Goal: Information Seeking & Learning: Learn about a topic

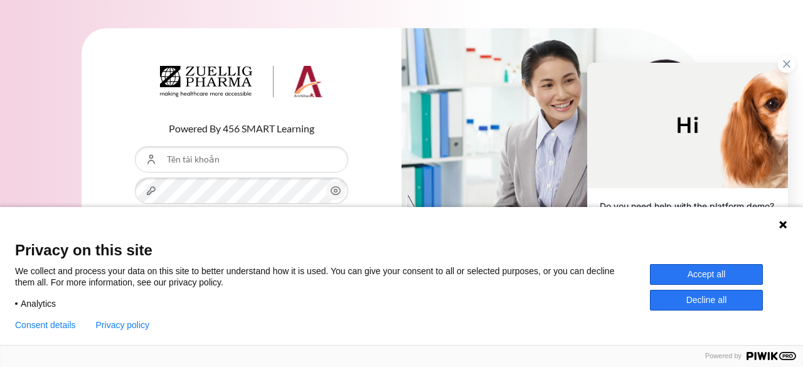
click at [718, 280] on button "Accept all" at bounding box center [706, 274] width 113 height 21
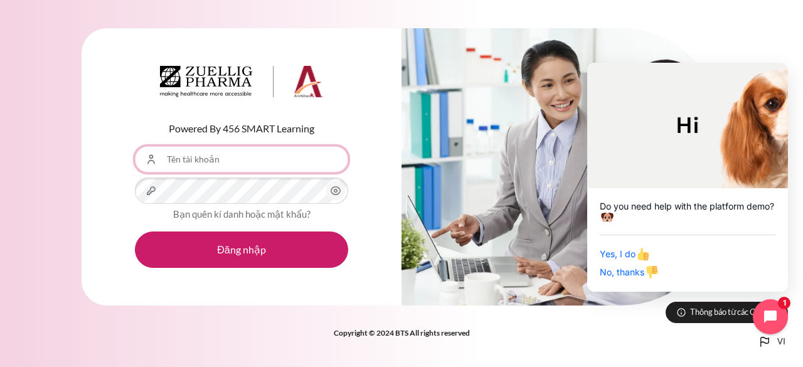
click at [245, 164] on input "Tên tài khoản" at bounding box center [241, 159] width 213 height 26
type input "nmtlinh"
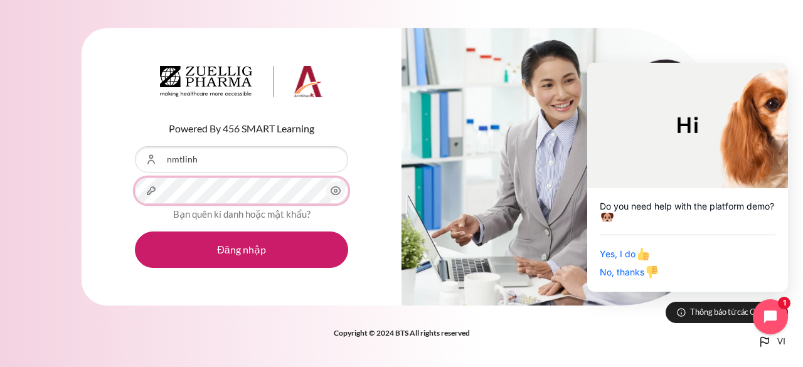
click at [135, 232] on button "Đăng nhập" at bounding box center [241, 250] width 213 height 36
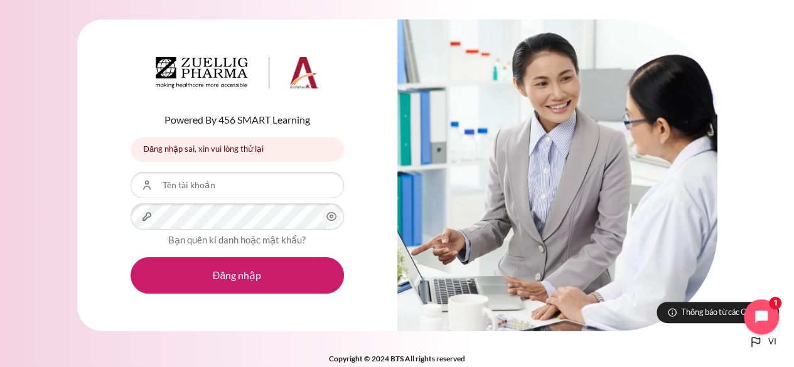
click at [329, 220] on icon "Nội dung" at bounding box center [331, 216] width 15 height 15
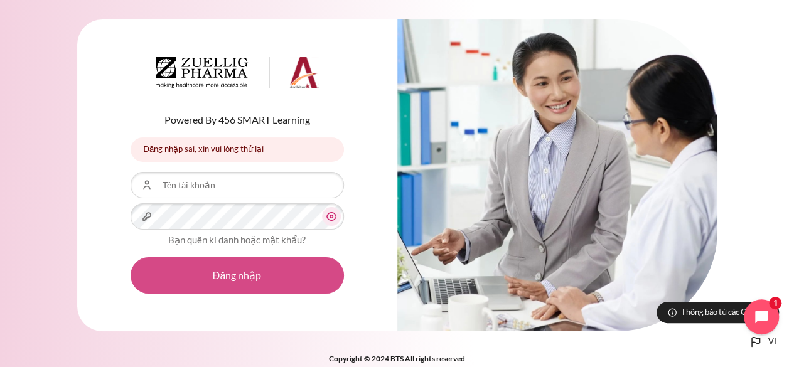
click at [247, 277] on button "Đăng nhập" at bounding box center [237, 275] width 213 height 36
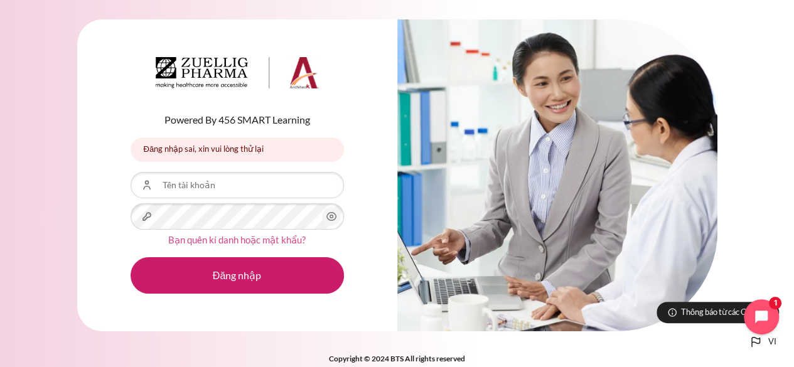
click at [285, 240] on link "Bạn quên kí danh hoặc mật khẩu?" at bounding box center [236, 239] width 137 height 11
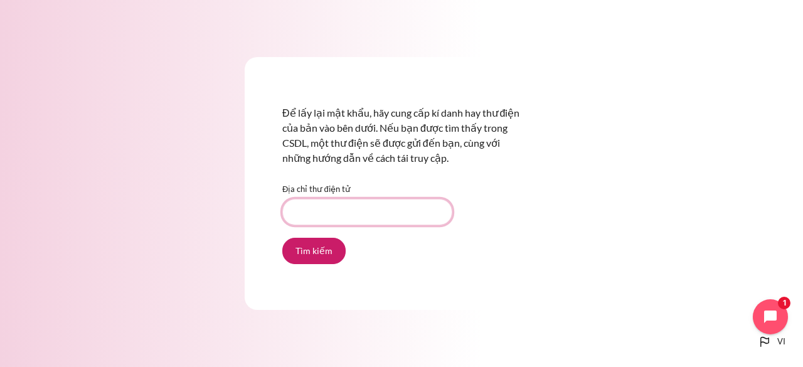
click at [344, 211] on input "Địa chỉ thư điện tử" at bounding box center [367, 212] width 170 height 26
type input "nmtlinh@ezrx.com.vn"
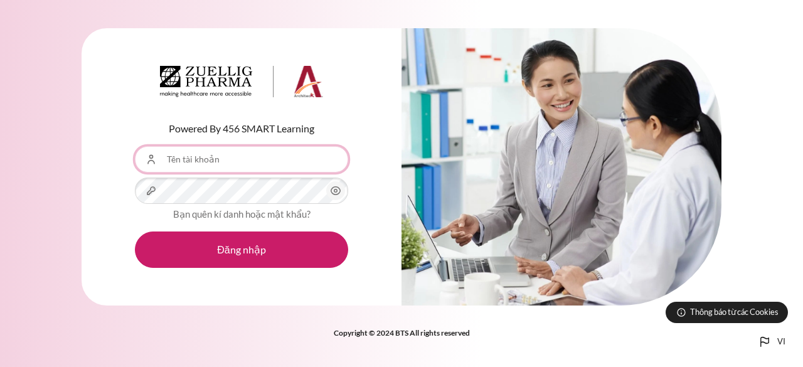
click at [220, 167] on input "Tên tài khoản" at bounding box center [241, 159] width 213 height 26
type input "[EMAIL_ADDRESS][DOMAIN_NAME]"
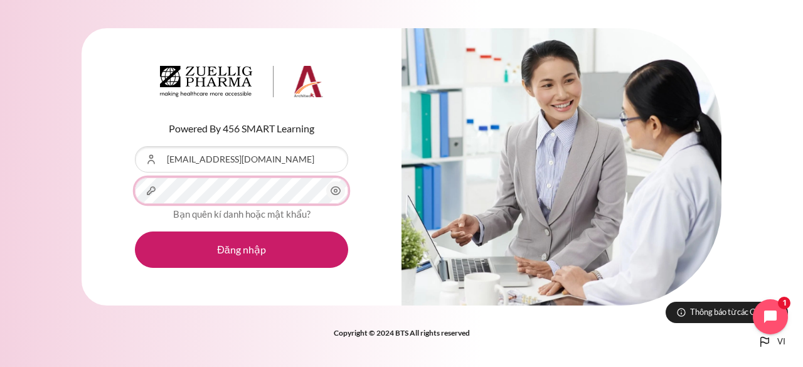
click at [135, 232] on button "Đăng nhập" at bounding box center [241, 250] width 213 height 36
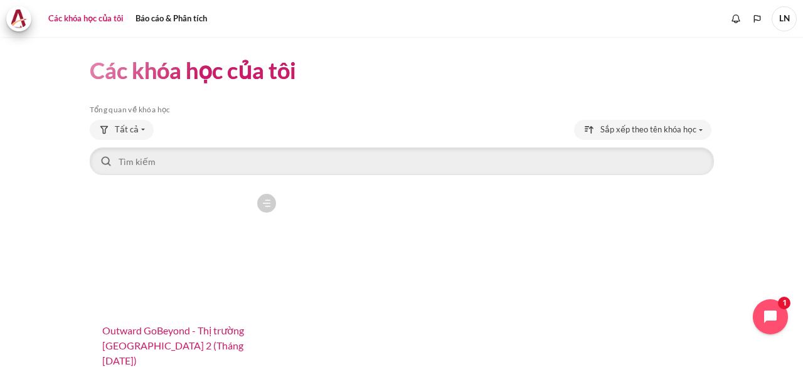
click at [106, 344] on font "Outward GoBeyond - [PERSON_NAME] [GEOGRAPHIC_DATA][PERSON_NAME] 2 ([PERSON_NAME…" at bounding box center [173, 345] width 142 height 42
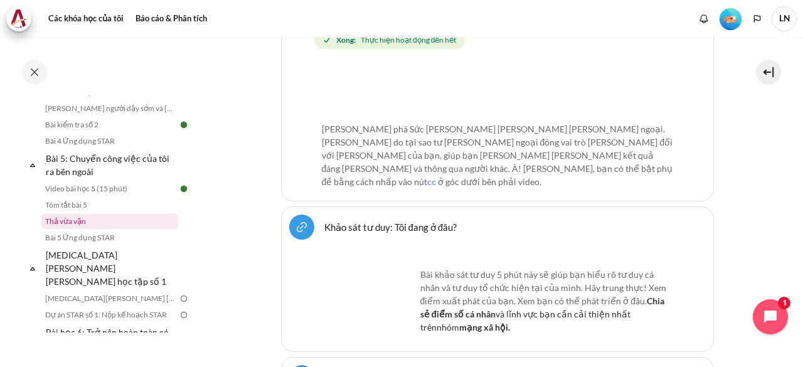
scroll to position [565, 0]
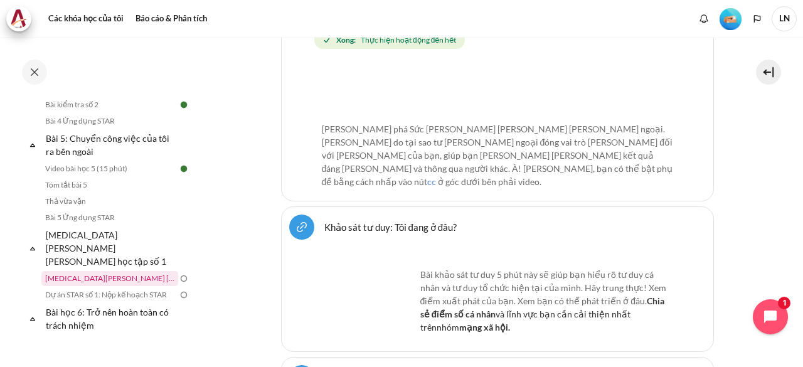
click at [117, 274] on font "[MEDICAL_DATA][PERSON_NAME] [PERSON_NAME] học thử số 1 của bạn" at bounding box center [170, 278] width 250 height 9
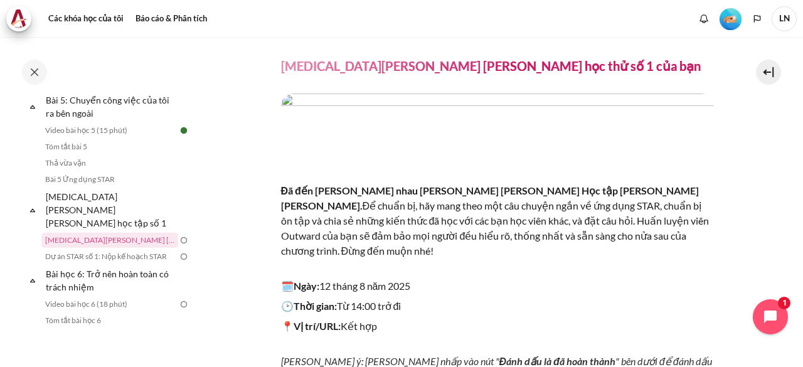
scroll to position [226, 0]
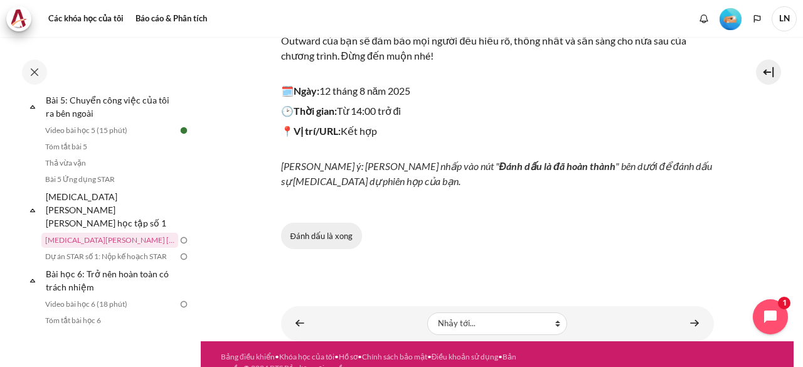
click at [338, 231] on font "Đánh dấu là xong" at bounding box center [322, 236] width 62 height 10
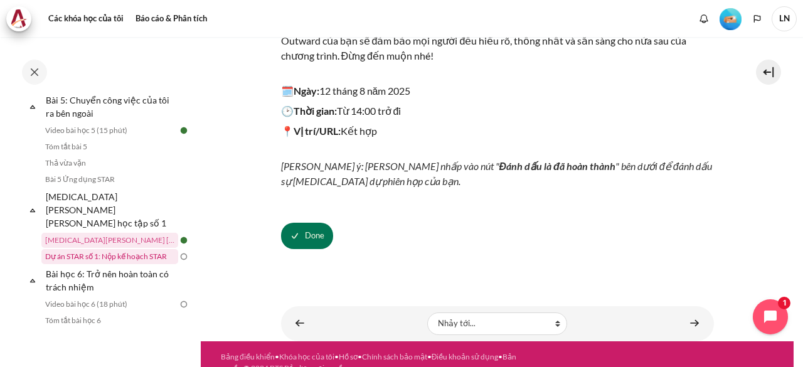
click at [118, 252] on font "Dự án STAR số 1: Nộp kế hoạch STAR" at bounding box center [106, 256] width 122 height 9
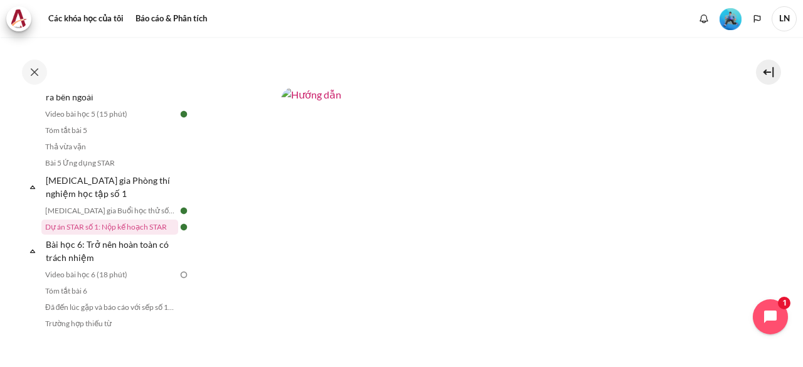
scroll to position [527, 0]
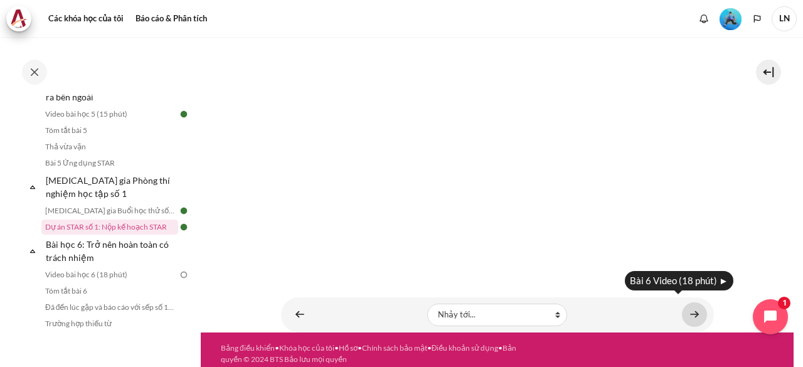
click at [689, 305] on link "Nội dung" at bounding box center [694, 314] width 25 height 24
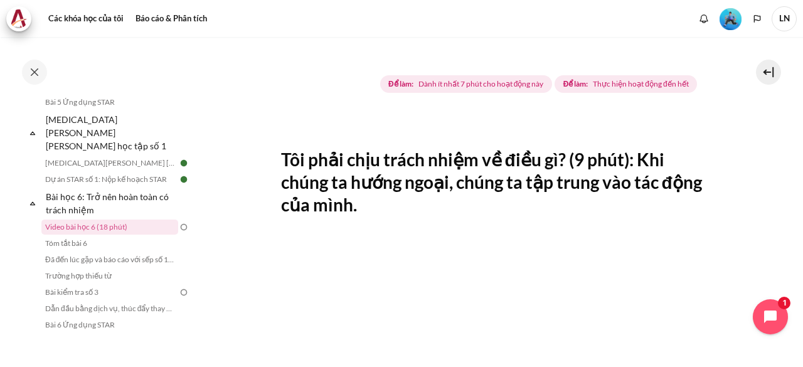
scroll to position [314, 0]
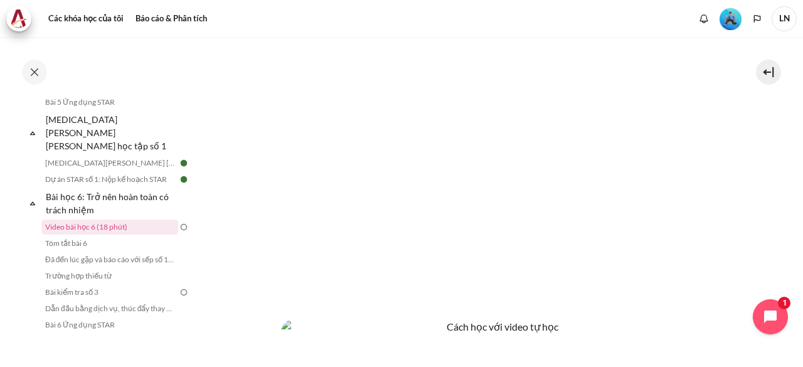
click at [459, 301] on p "Nội dung" at bounding box center [497, 306] width 433 height 15
click at [752, 235] on section "Các khóa học của tôi OPO VN B2 Bài học 6: Trở nên hoàn toàn có trách nhiệm Vide…" at bounding box center [497, 163] width 593 height 880
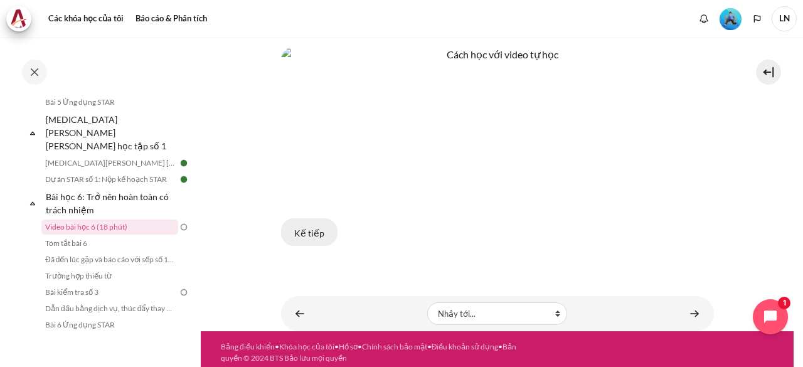
click at [295, 228] on font "Kế tiếp" at bounding box center [309, 233] width 30 height 11
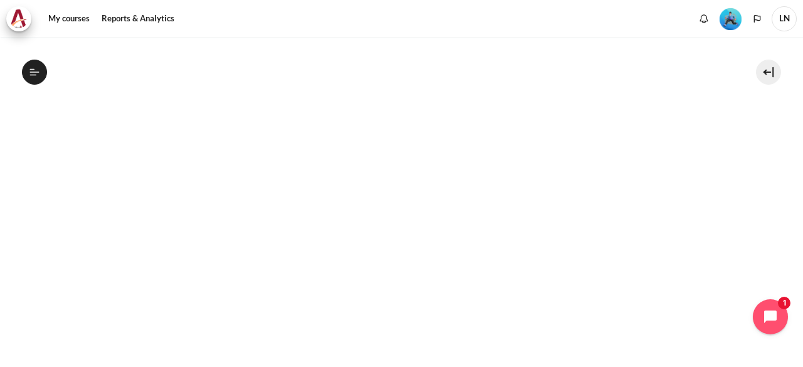
scroll to position [634, 0]
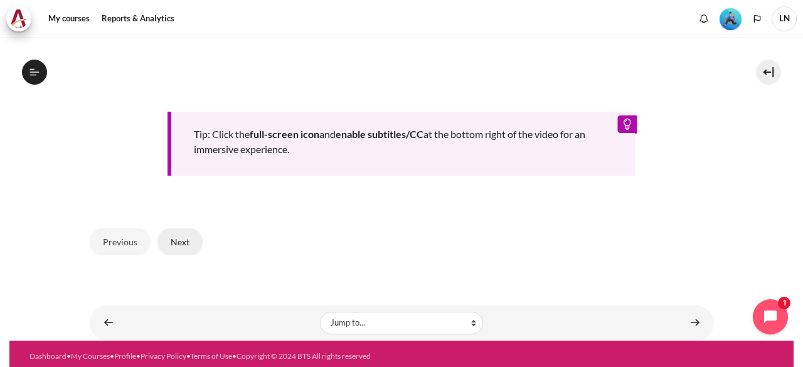
click at [184, 233] on button "Next" at bounding box center [179, 241] width 45 height 26
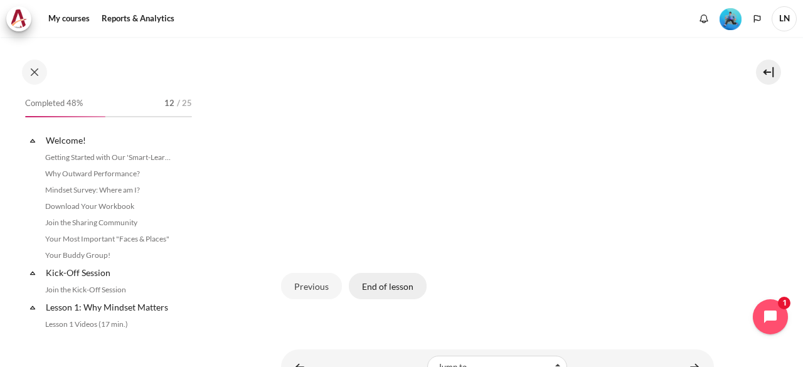
scroll to position [667, 0]
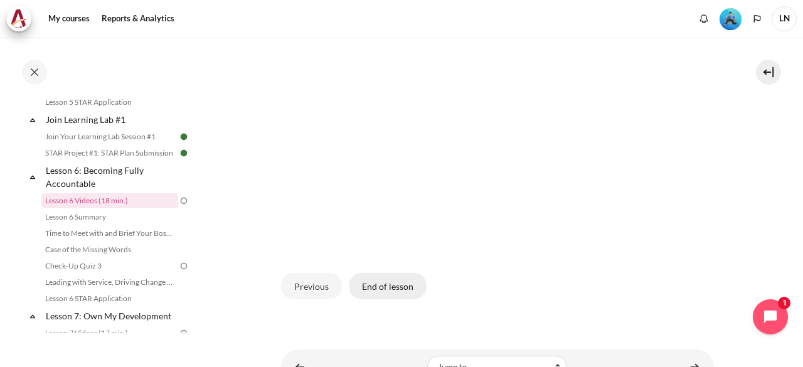
click at [384, 299] on button "End of lesson" at bounding box center [388, 286] width 78 height 26
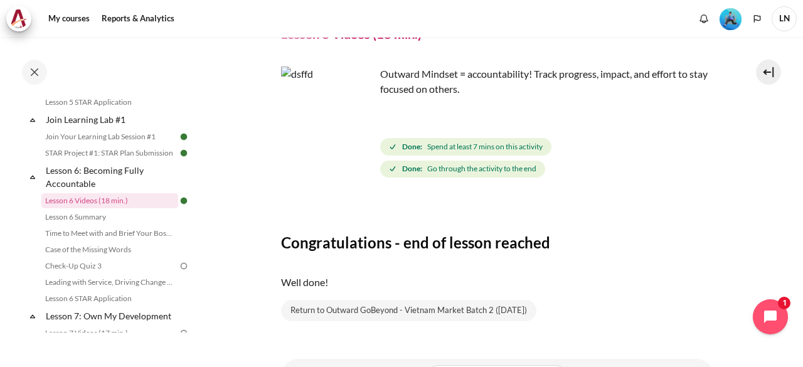
scroll to position [131, 0]
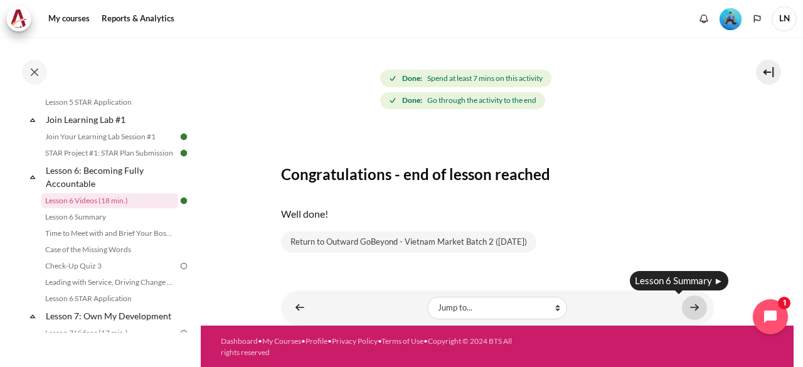
click at [687, 309] on link "Content" at bounding box center [694, 308] width 25 height 24
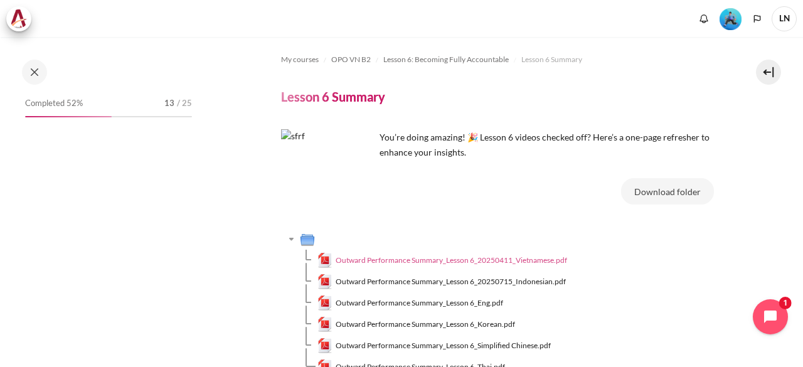
scroll to position [683, 0]
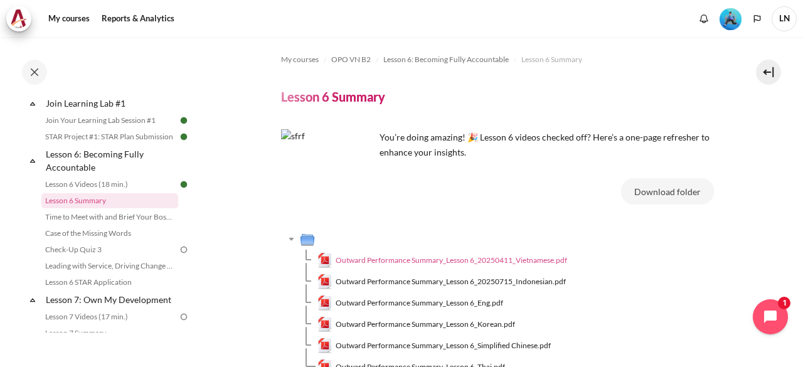
click at [511, 258] on span "Outward Performance Summary_Lesson 6_20250411_Vietnamese.pdf" at bounding box center [452, 260] width 232 height 11
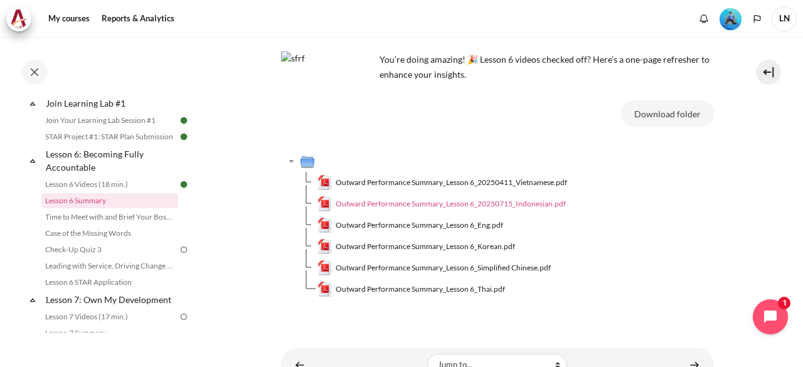
scroll to position [136, 0]
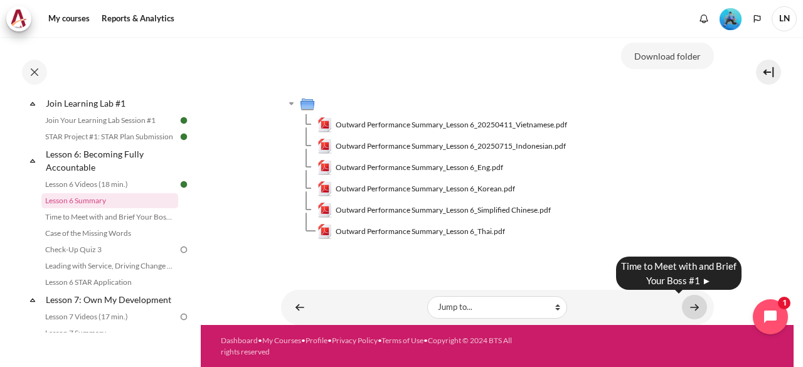
click at [691, 303] on link "Content" at bounding box center [694, 307] width 25 height 24
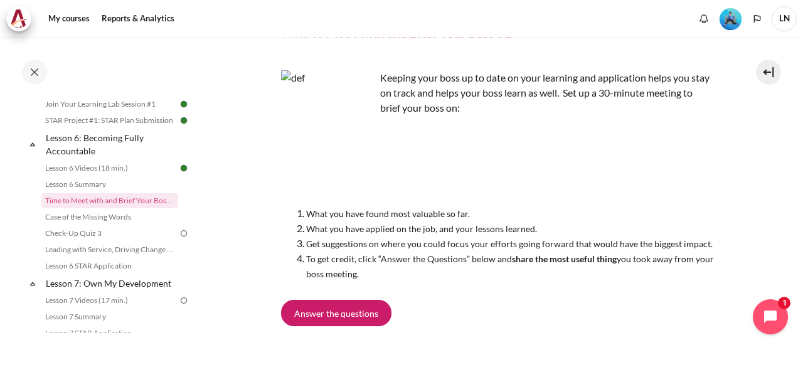
scroll to position [125, 0]
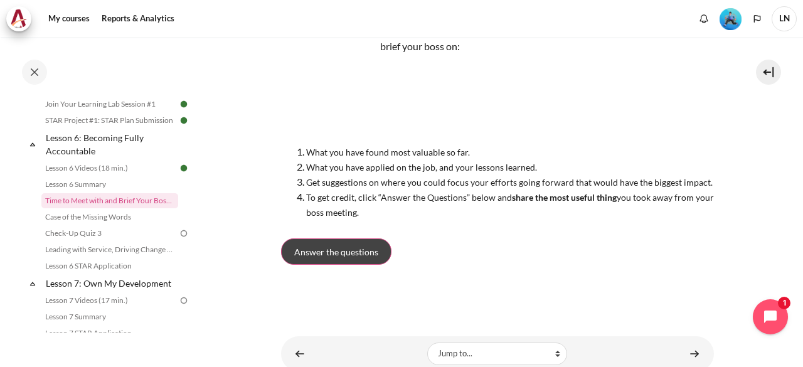
click at [353, 258] on span "Answer the questions" at bounding box center [336, 251] width 84 height 13
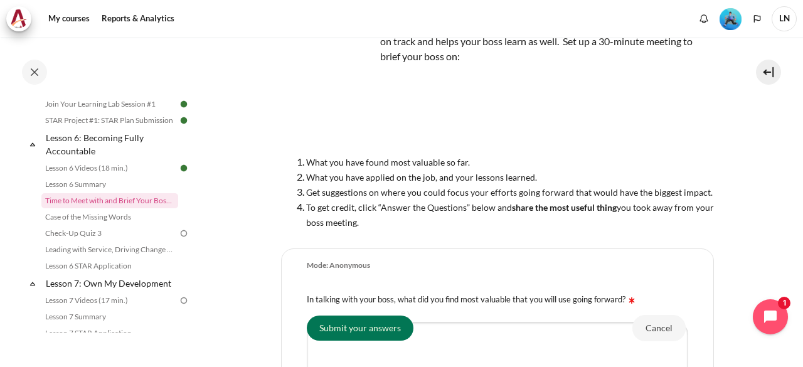
scroll to position [251, 0]
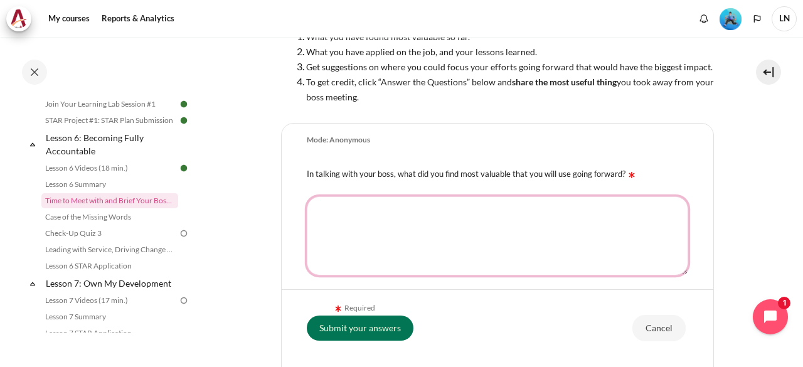
click at [392, 237] on textarea "In talking with your boss, what did you find most valuable that you will use go…" at bounding box center [497, 235] width 381 height 79
click at [330, 213] on textarea "Colaboration" at bounding box center [497, 235] width 381 height 79
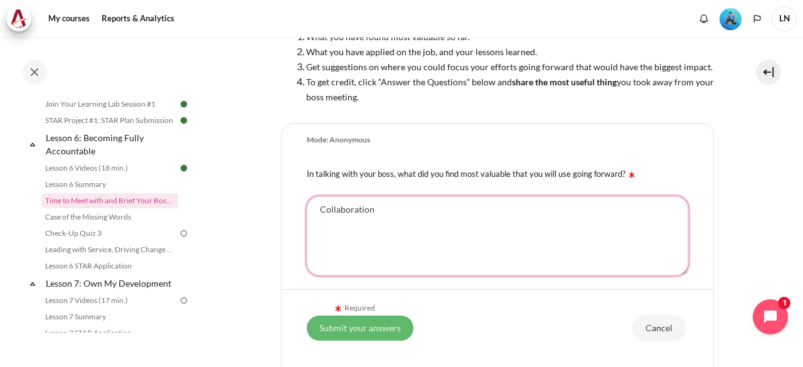
type textarea "Collaboration"
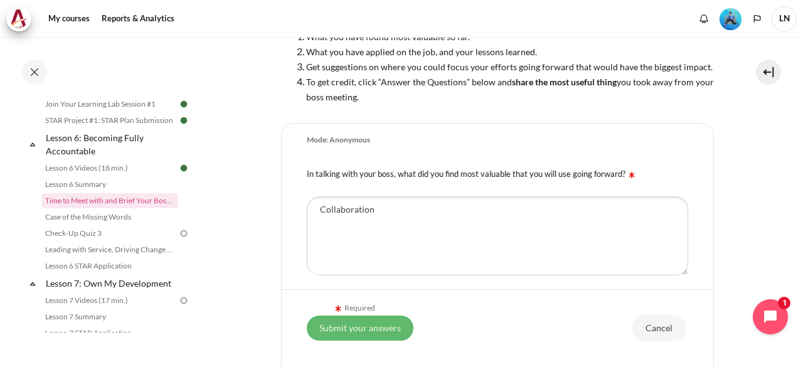
click at [375, 329] on input "Submit your answers" at bounding box center [360, 327] width 107 height 25
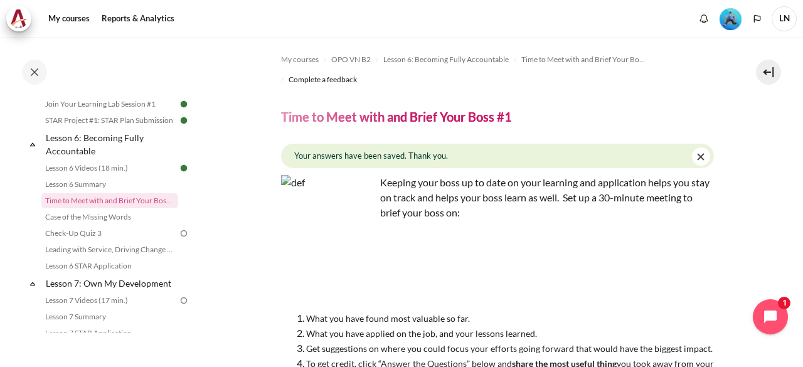
scroll to position [178, 0]
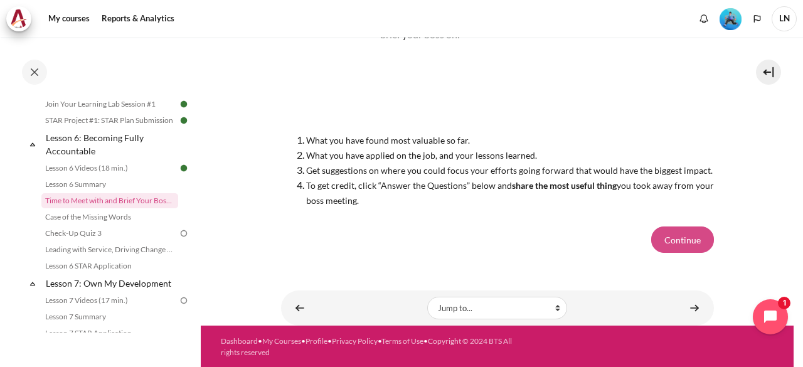
click at [668, 240] on button "Continue" at bounding box center [682, 240] width 63 height 26
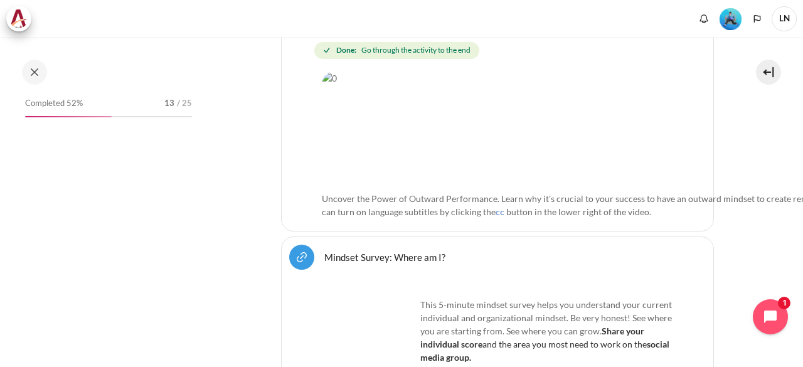
scroll to position [565, 0]
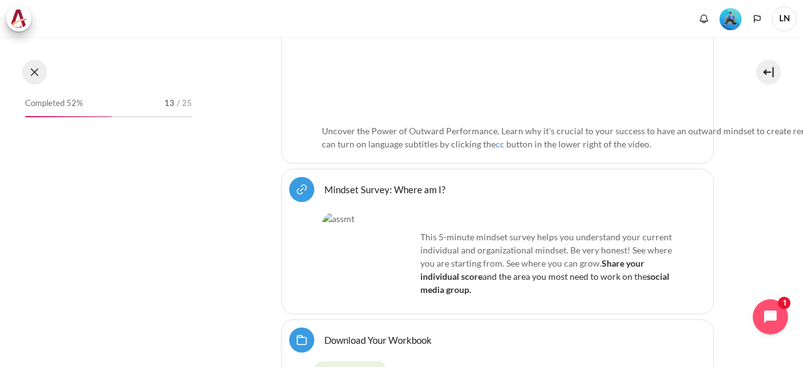
click at [36, 73] on button at bounding box center [34, 72] width 25 height 25
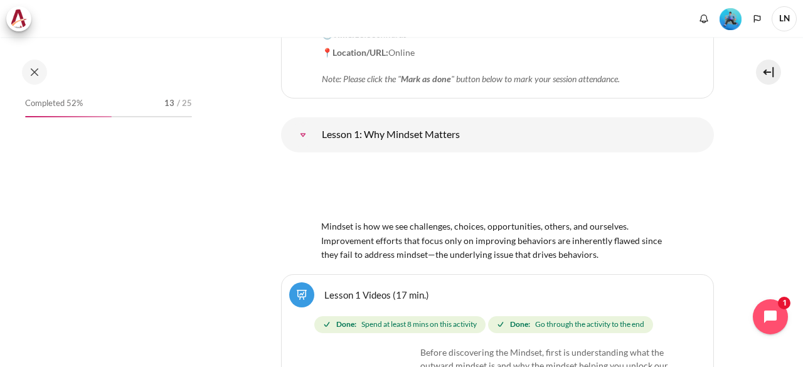
scroll to position [1855, 0]
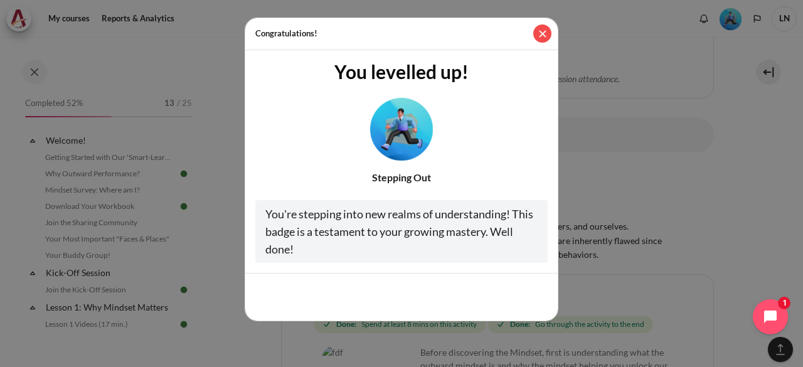
click at [541, 34] on button "Close" at bounding box center [542, 33] width 18 height 18
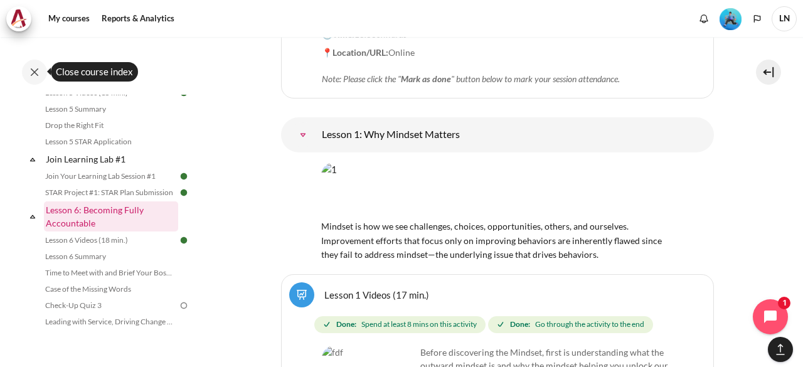
scroll to position [690, 0]
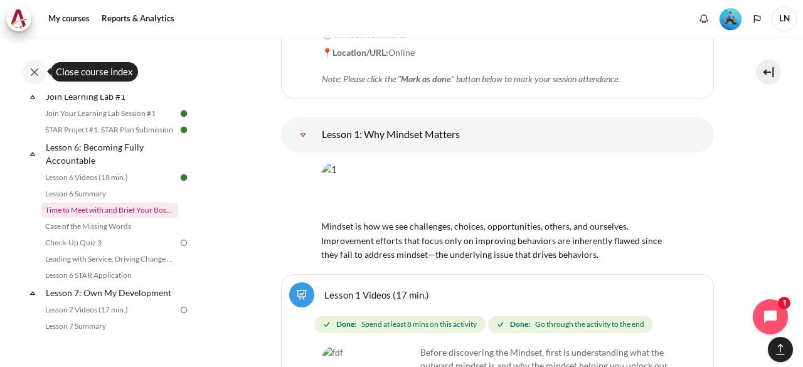
click at [107, 218] on link "Time to Meet with and Brief Your Boss #1" at bounding box center [109, 210] width 137 height 15
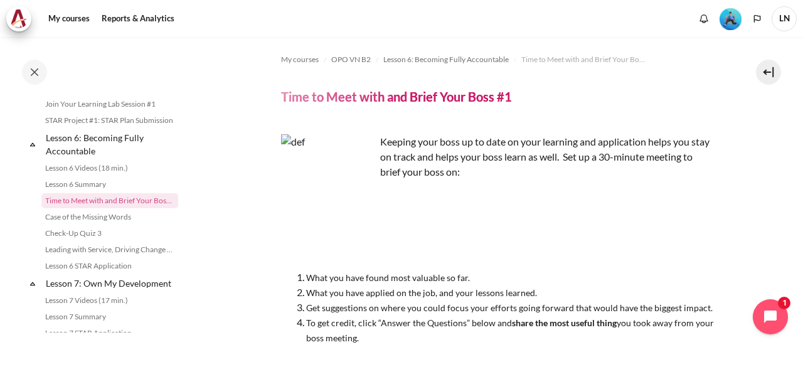
scroll to position [188, 0]
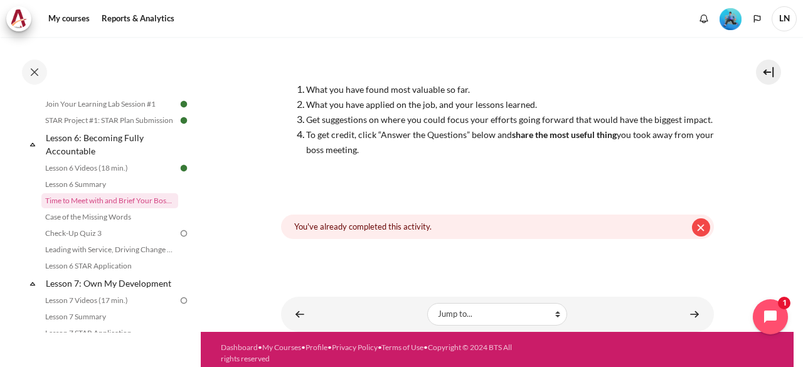
click at [694, 225] on button "Dismiss this notification" at bounding box center [701, 227] width 18 height 18
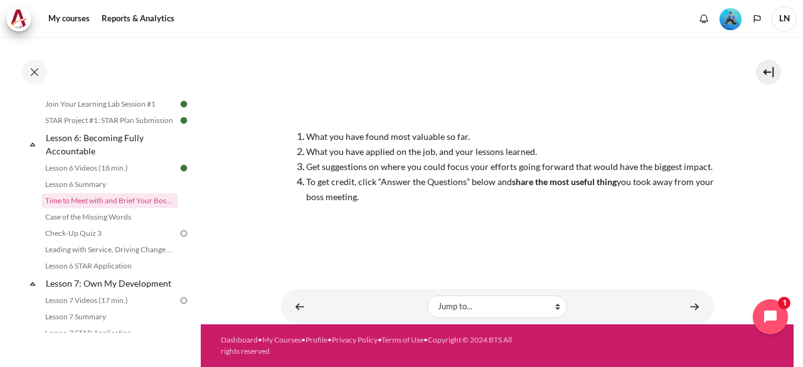
scroll to position [141, 0]
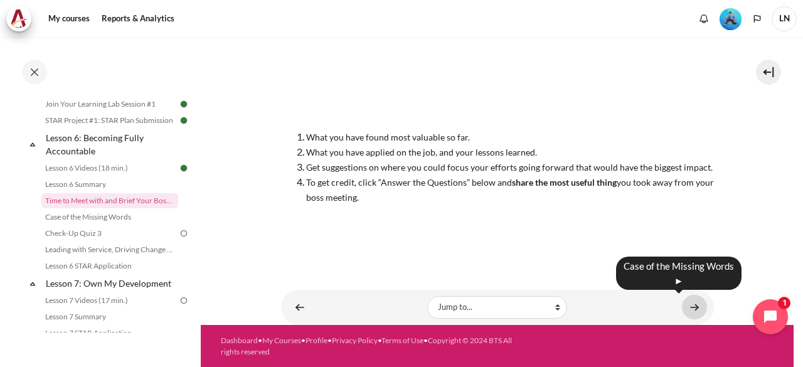
click at [688, 309] on link "Content" at bounding box center [694, 307] width 25 height 24
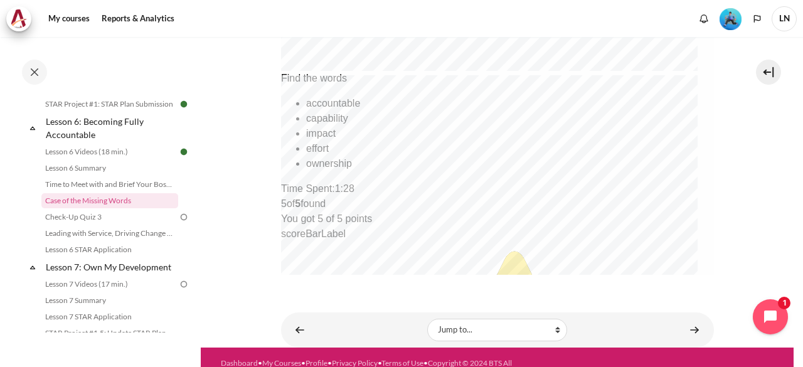
scroll to position [692, 0]
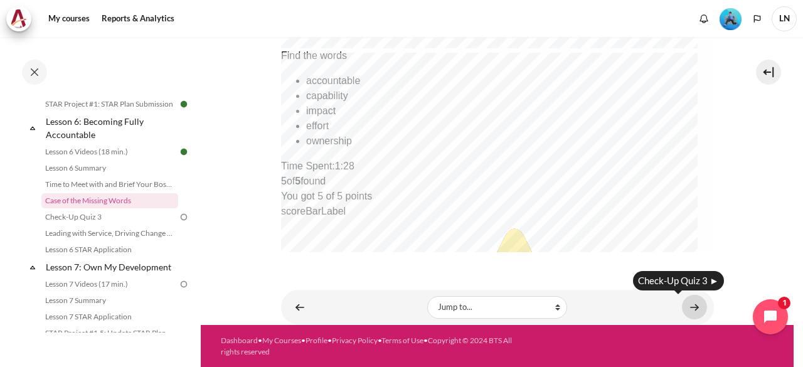
click at [685, 306] on link "Content" at bounding box center [694, 307] width 25 height 24
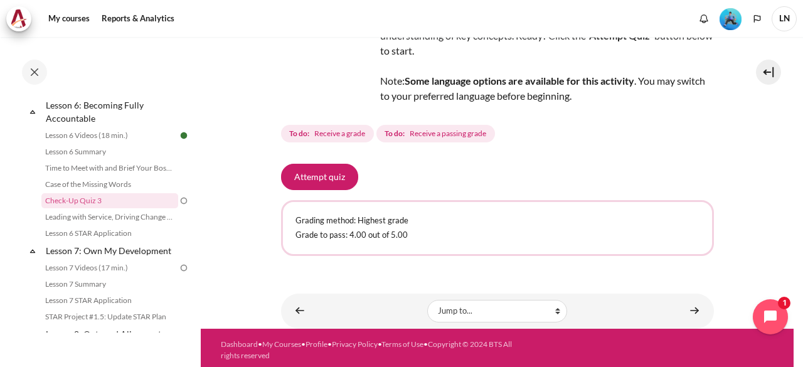
scroll to position [114, 0]
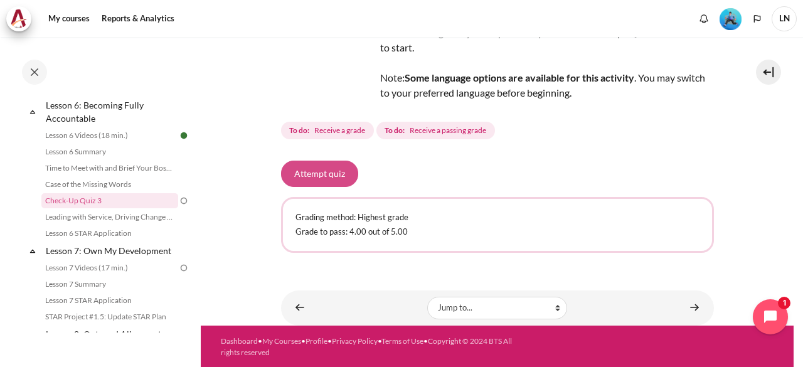
click at [325, 173] on button "Attempt quiz" at bounding box center [319, 174] width 77 height 26
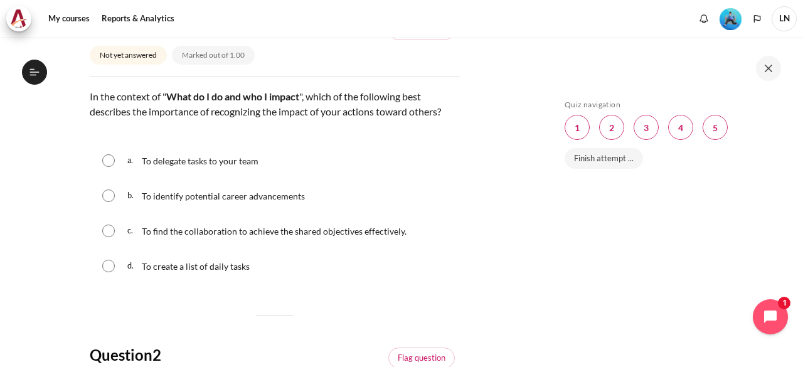
scroll to position [125, 0]
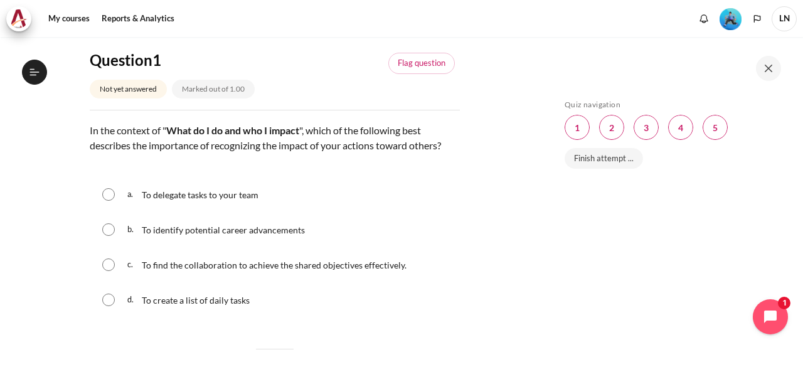
click at [159, 265] on span "To find the collaboration to achieve the shared objectives effectively." at bounding box center [274, 265] width 265 height 11
radio input "true"
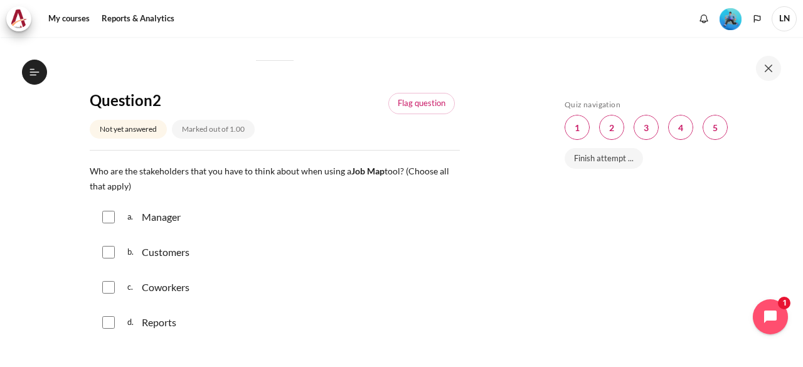
scroll to position [502, 0]
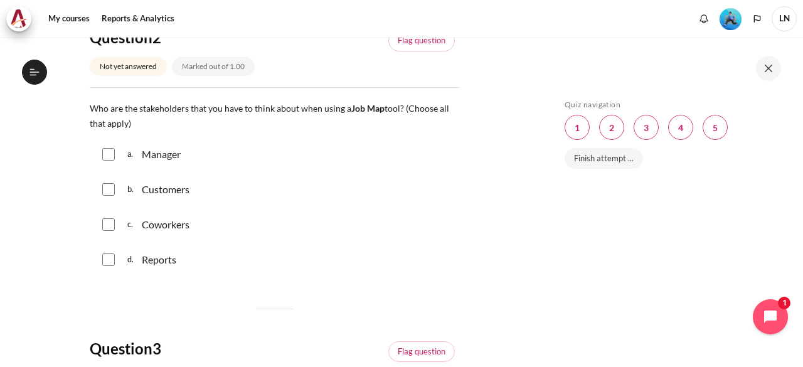
click at [121, 154] on div "a. Manager" at bounding box center [275, 154] width 370 height 33
click at [110, 145] on div "a. Manager" at bounding box center [275, 154] width 370 height 33
click at [110, 142] on div "a. Manager" at bounding box center [275, 154] width 370 height 33
click at [105, 151] on input "Content" at bounding box center [108, 154] width 13 height 13
checkbox input "true"
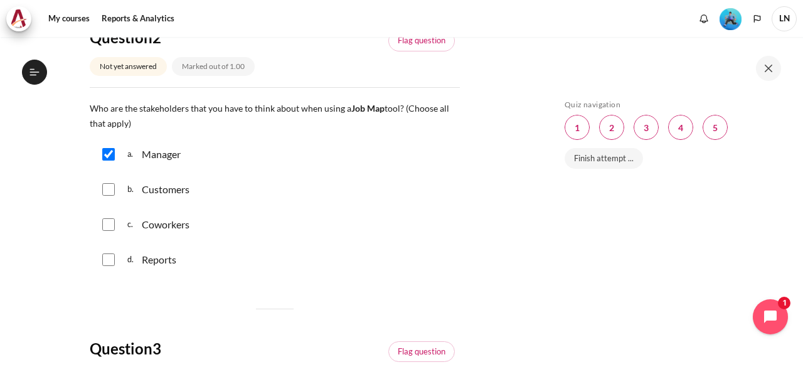
click at [108, 187] on input "Content" at bounding box center [108, 189] width 13 height 13
checkbox input "true"
click at [104, 218] on input "Content" at bounding box center [108, 224] width 13 height 13
checkbox input "true"
click at [108, 257] on input "Content" at bounding box center [108, 259] width 13 height 13
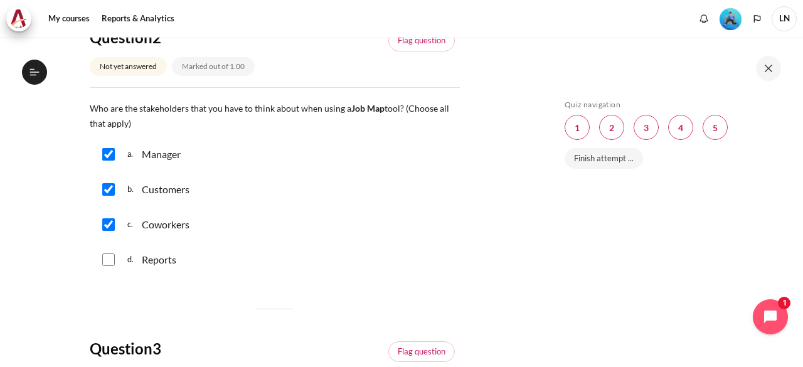
checkbox input "true"
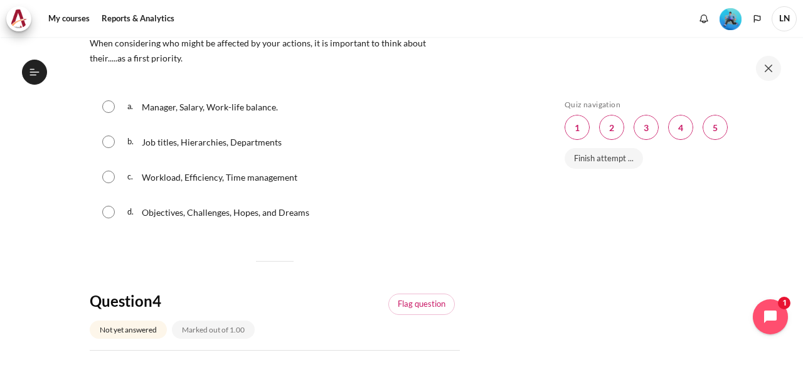
scroll to position [878, 0]
click at [102, 210] on input "Content" at bounding box center [108, 211] width 13 height 13
radio input "true"
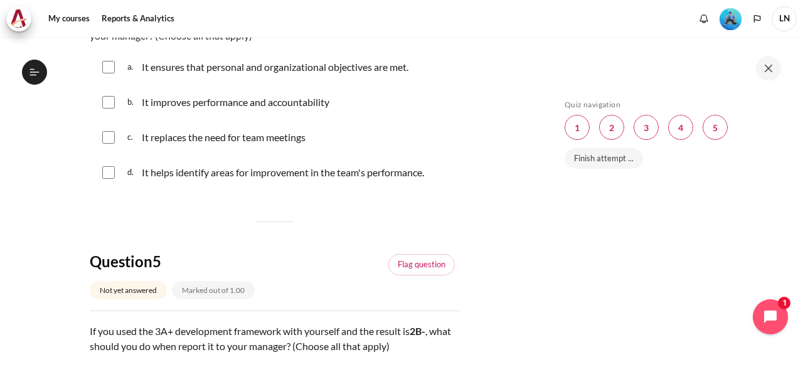
scroll to position [1255, 0]
click at [108, 70] on input "Content" at bounding box center [108, 66] width 13 height 13
checkbox input "true"
click at [105, 99] on input "Content" at bounding box center [108, 101] width 13 height 13
checkbox input "true"
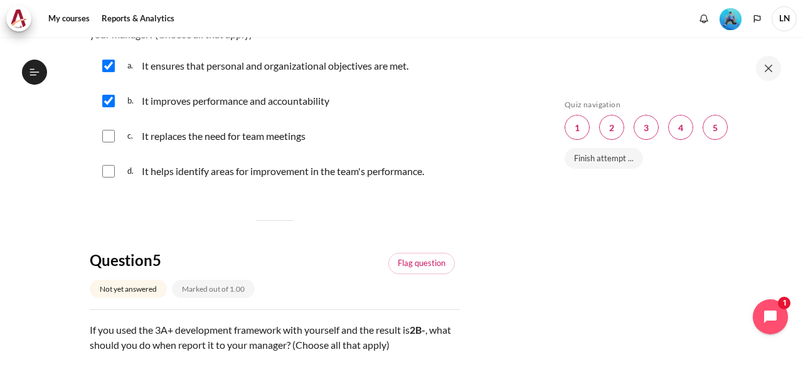
click at [109, 165] on input "Content" at bounding box center [108, 171] width 13 height 13
checkbox input "true"
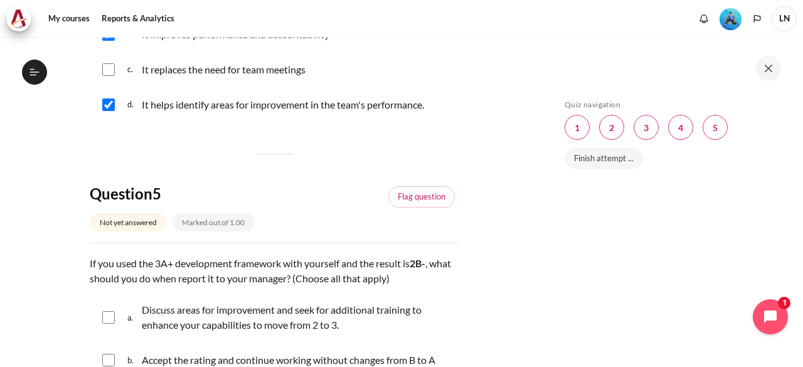
scroll to position [1443, 0]
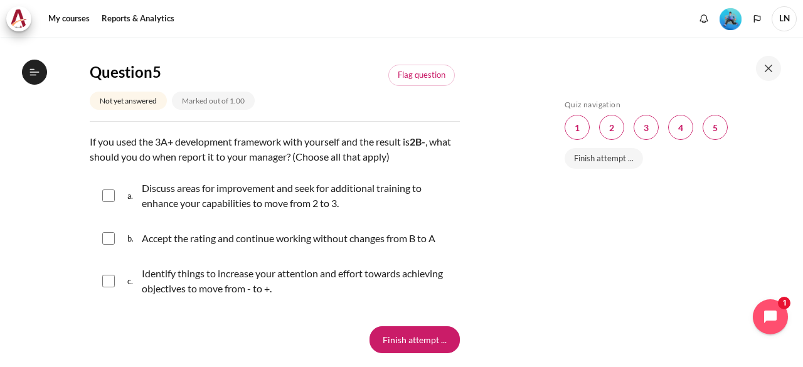
click at [108, 280] on input "Content" at bounding box center [108, 281] width 13 height 13
checkbox input "true"
click at [420, 337] on input "Finish attempt ..." at bounding box center [415, 339] width 90 height 26
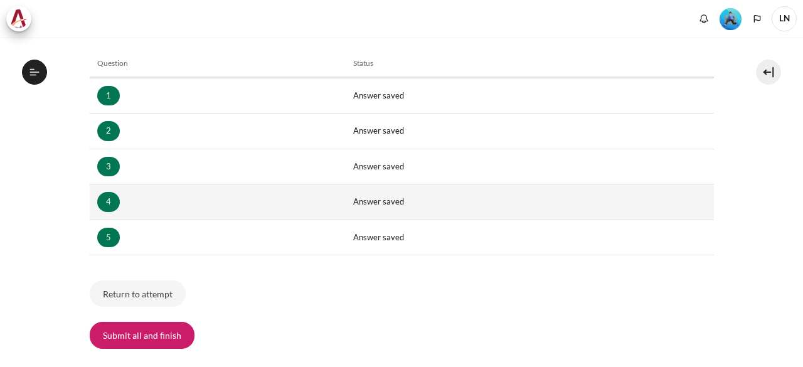
scroll to position [251, 0]
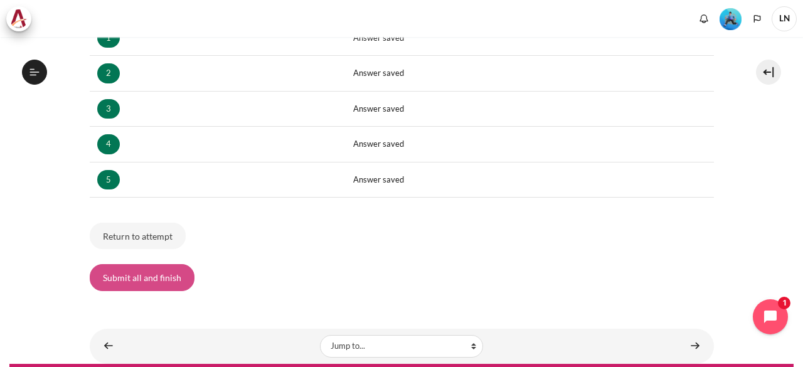
click at [146, 279] on button "Submit all and finish" at bounding box center [142, 277] width 105 height 26
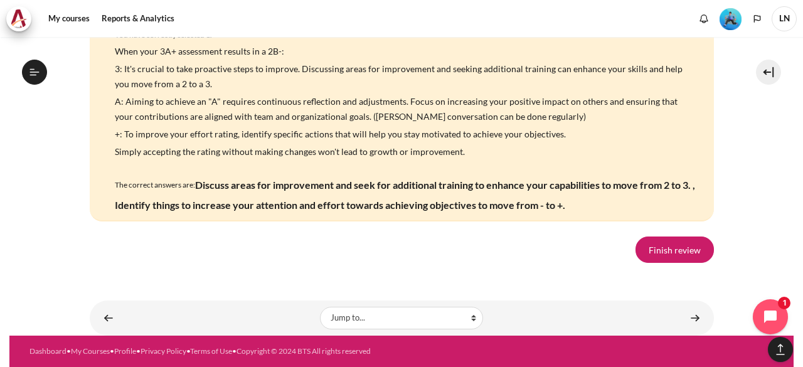
scroll to position [2486, 0]
click at [669, 246] on link "Finish review" at bounding box center [675, 250] width 78 height 26
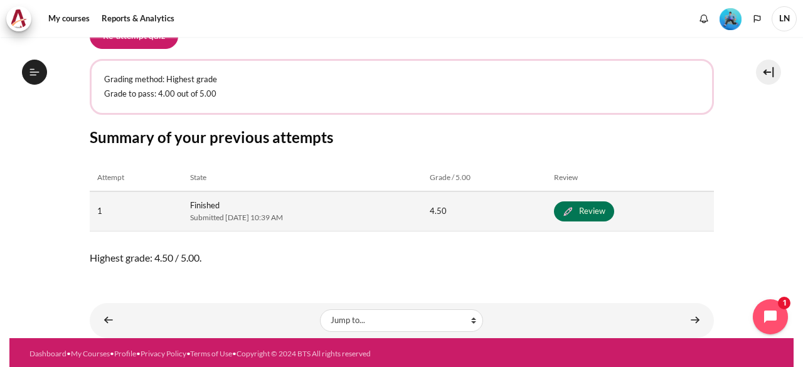
scroll to position [253, 0]
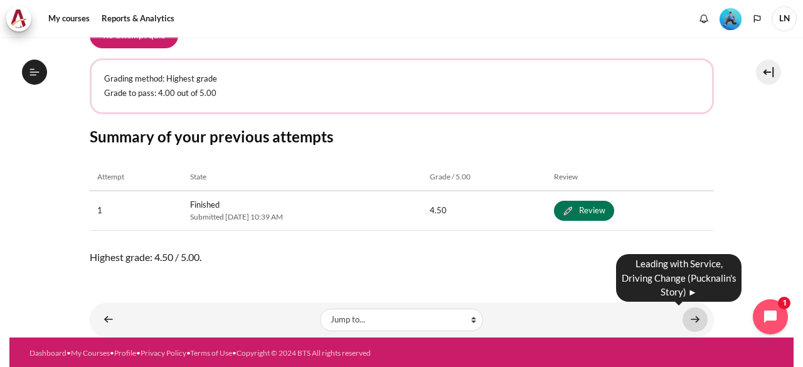
click at [686, 321] on link "Content" at bounding box center [695, 319] width 25 height 24
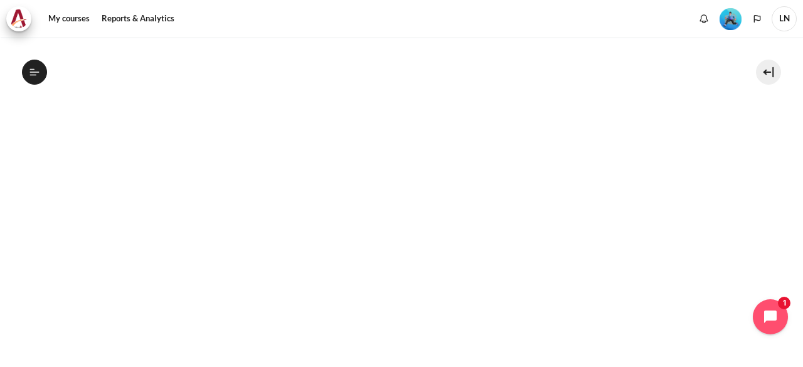
scroll to position [307, 0]
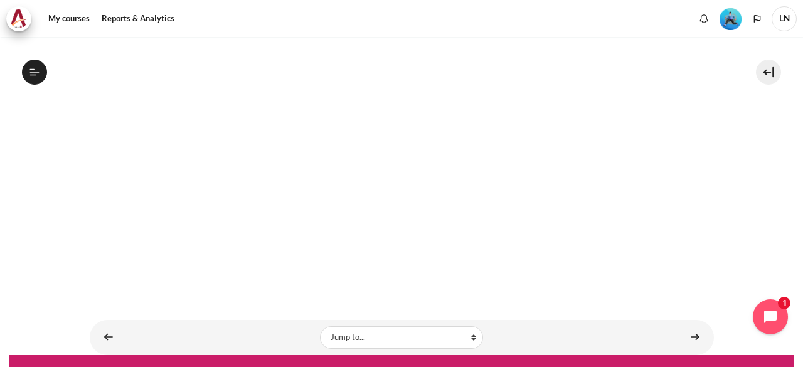
click at [450, 280] on div "My courses OPO VN B2 Lesson 6: Becoming Fully Accountable Leading with Service,…" at bounding box center [402, 15] width 624 height 571
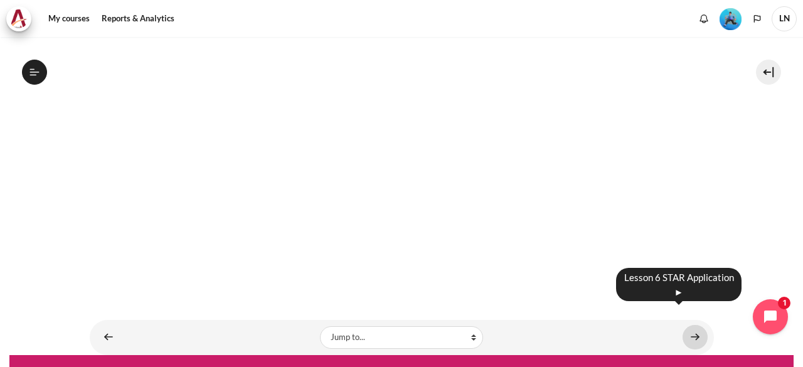
click at [685, 325] on link "Content" at bounding box center [695, 337] width 25 height 24
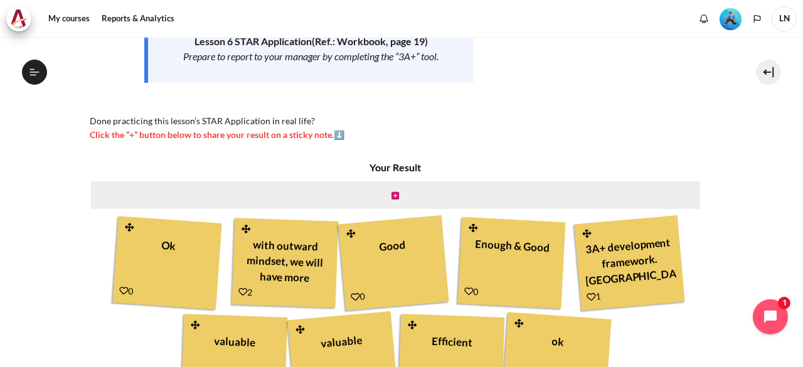
scroll to position [238, 0]
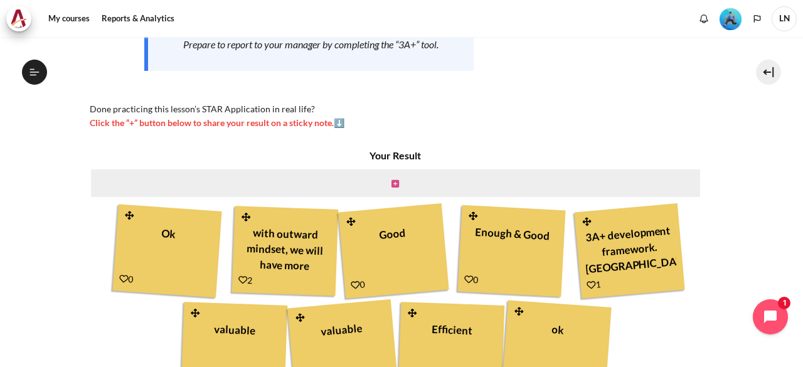
click at [392, 183] on icon "Content" at bounding box center [396, 183] width 8 height 9
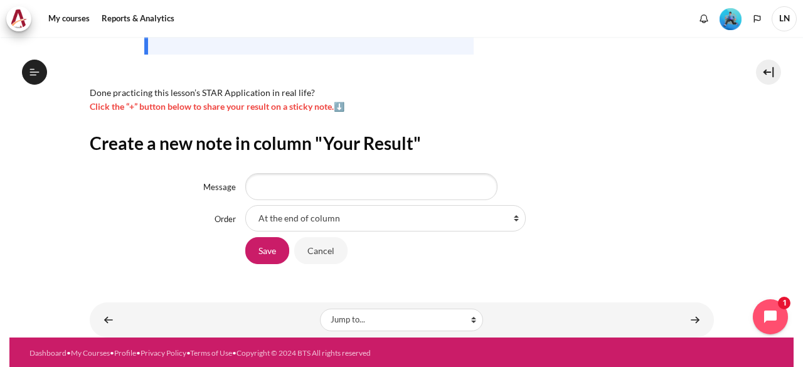
scroll to position [255, 0]
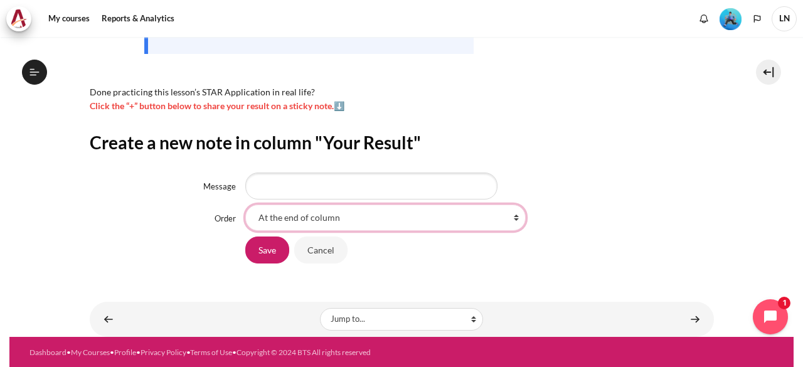
click at [386, 223] on select "At the end of column First place in column After 'Ok' After 'with outward minds…" at bounding box center [385, 218] width 280 height 26
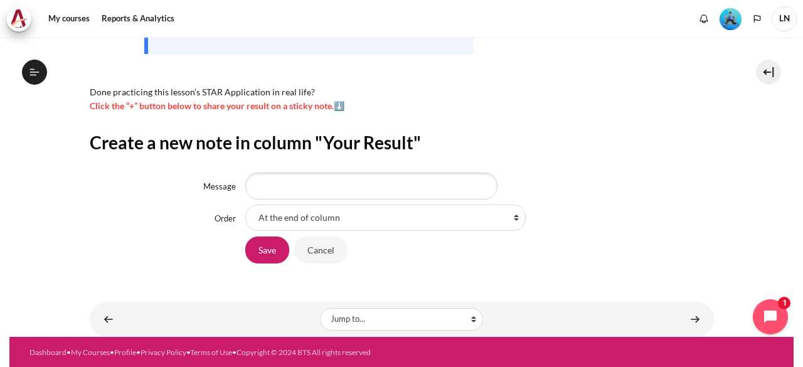
click at [682, 205] on div "At the end of column First place in column After 'Ok' After 'with outward minds…" at bounding box center [479, 218] width 468 height 26
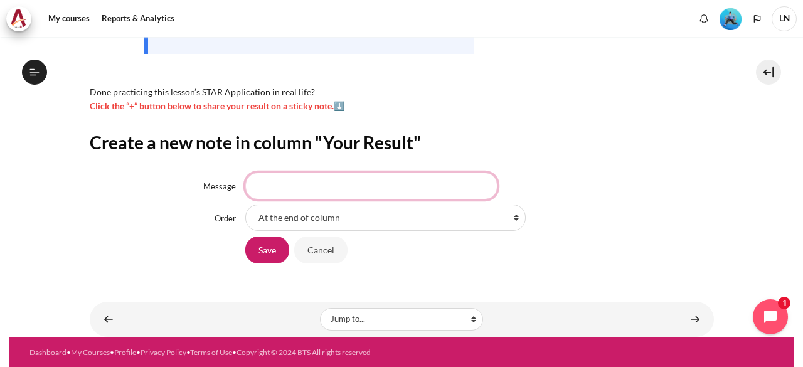
click at [412, 189] on input "Message" at bounding box center [371, 186] width 252 height 26
type input "valuable"
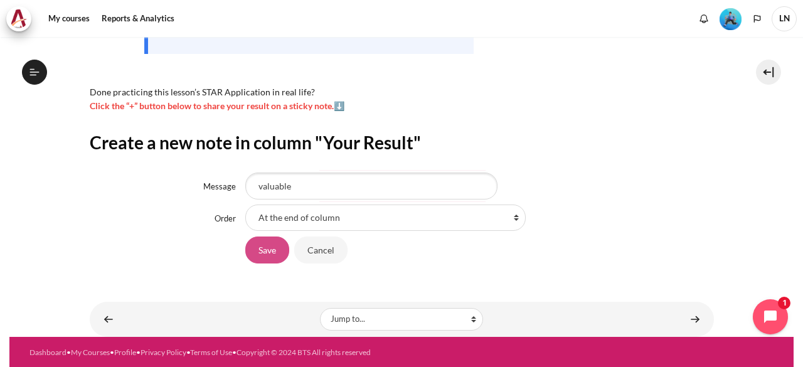
click at [265, 249] on input "Save" at bounding box center [267, 250] width 44 height 26
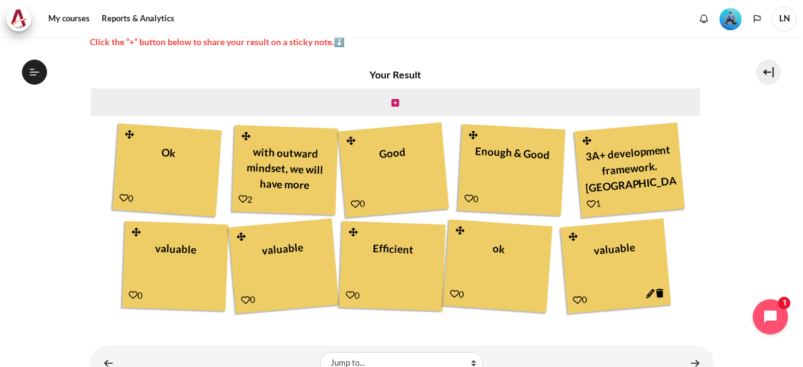
scroll to position [363, 0]
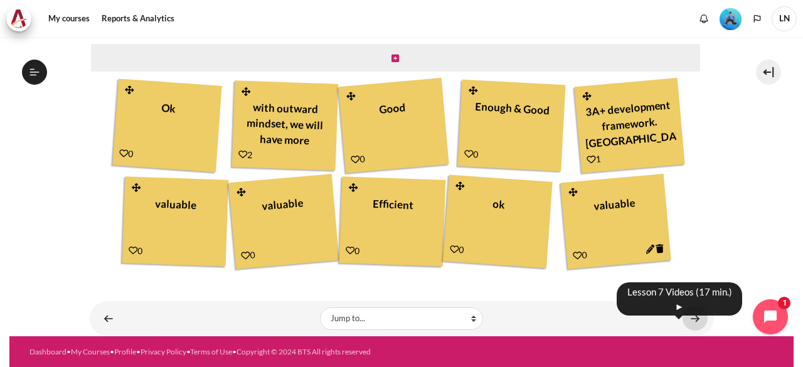
click at [686, 314] on link "Content" at bounding box center [695, 318] width 25 height 24
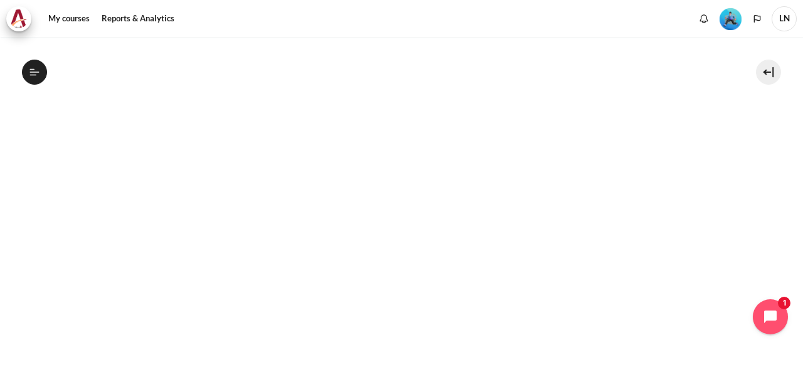
scroll to position [799, 0]
